Goal: Task Accomplishment & Management: Use online tool/utility

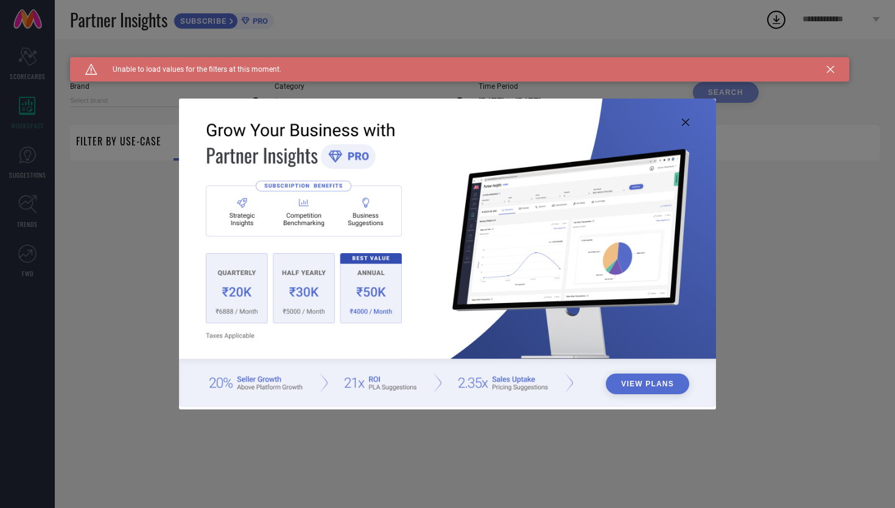
type input "1 STOP FASHION"
type input "All"
click at [684, 123] on icon at bounding box center [685, 122] width 7 height 7
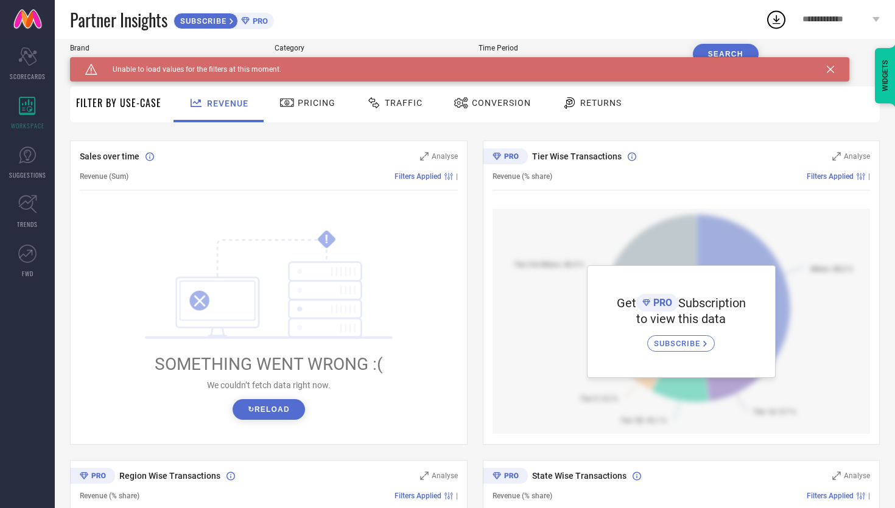
scroll to position [9, 0]
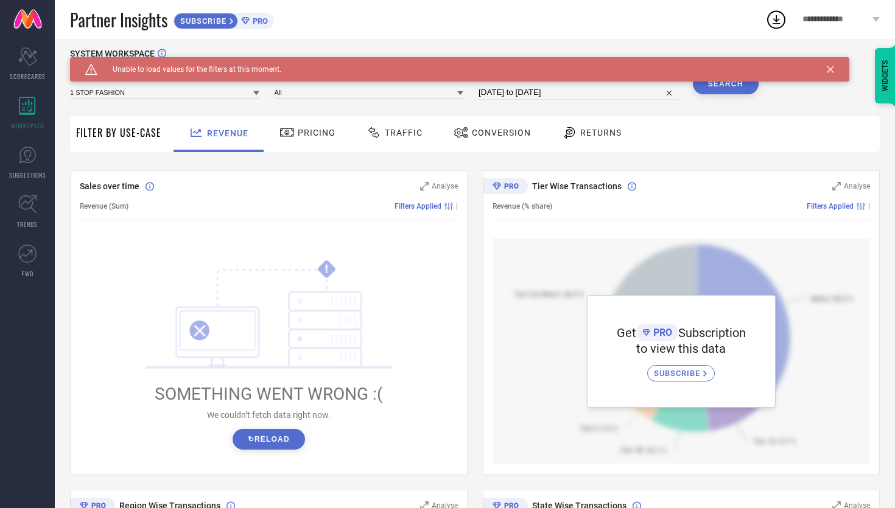
click at [593, 126] on div "Returns" at bounding box center [592, 132] width 66 height 21
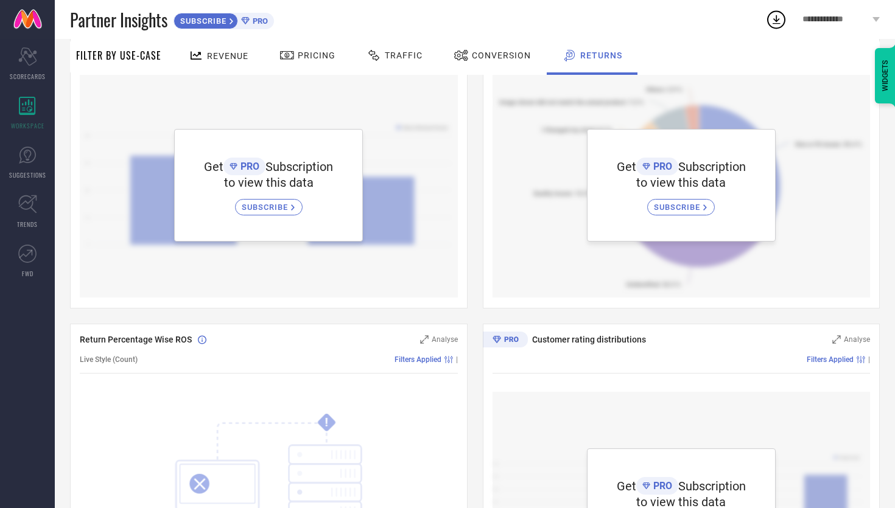
scroll to position [174, 0]
click at [688, 213] on div "SUBSCRIBE" at bounding box center [681, 208] width 68 height 16
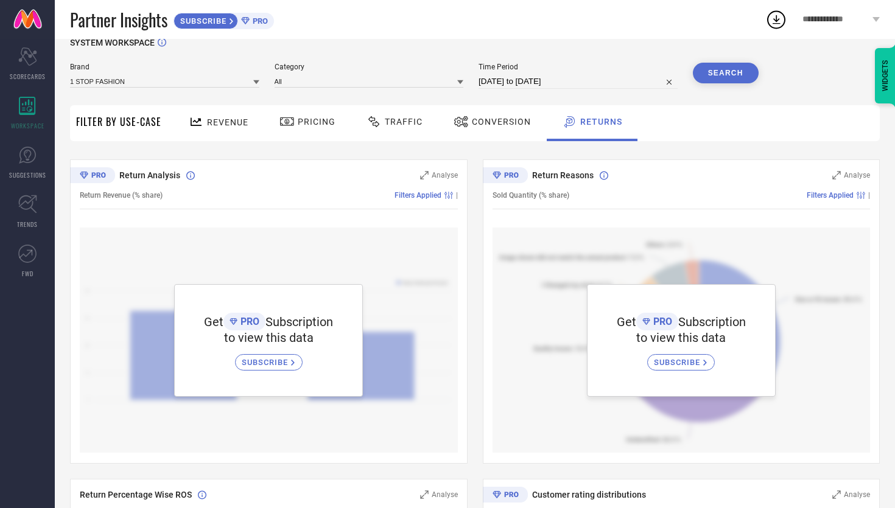
scroll to position [0, 0]
